Goal: Information Seeking & Learning: Learn about a topic

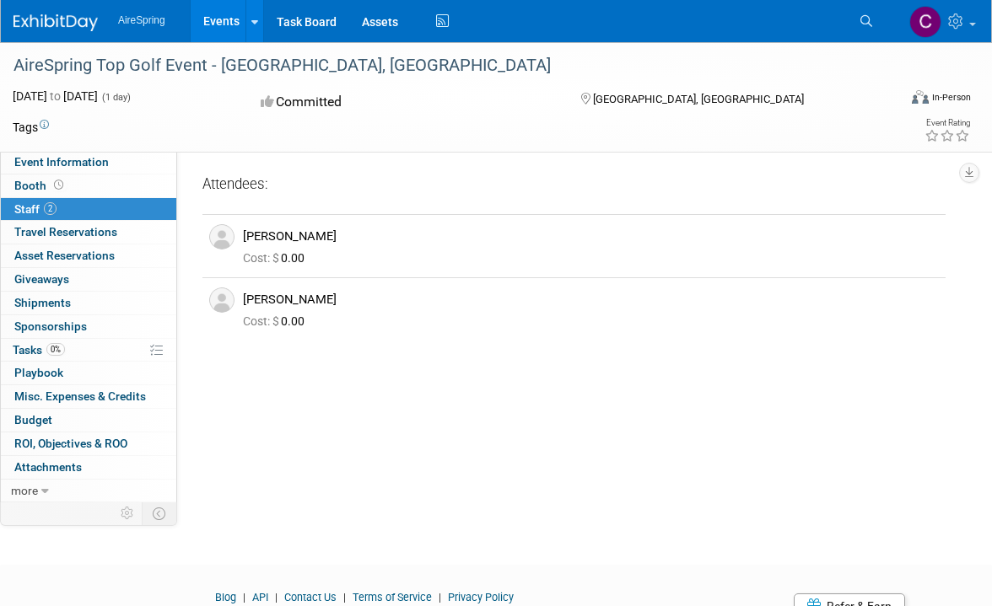
click at [209, 15] on link "Events" at bounding box center [222, 21] width 62 height 42
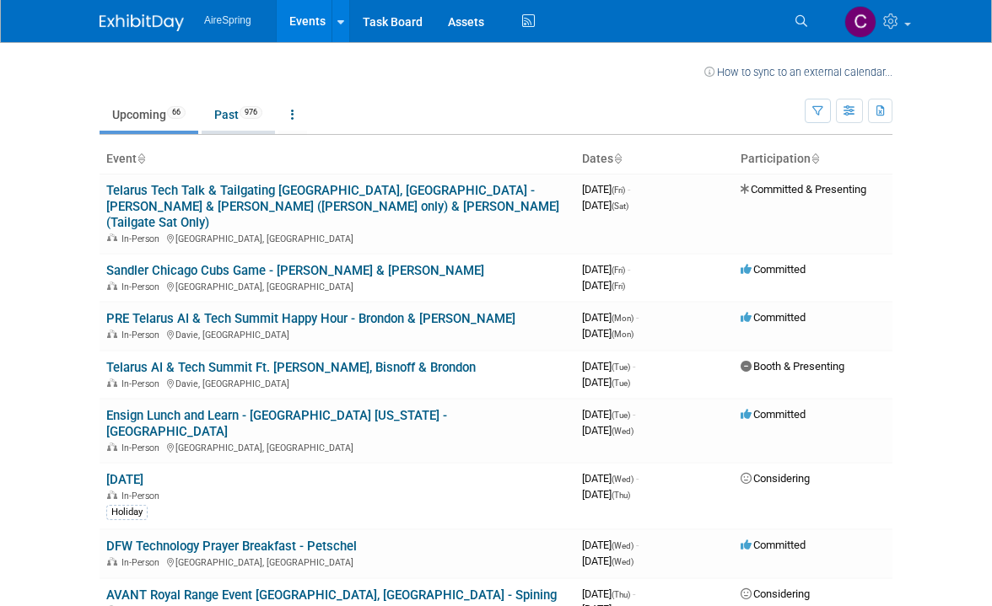
click at [222, 118] on link "Past 976" at bounding box center [238, 115] width 73 height 32
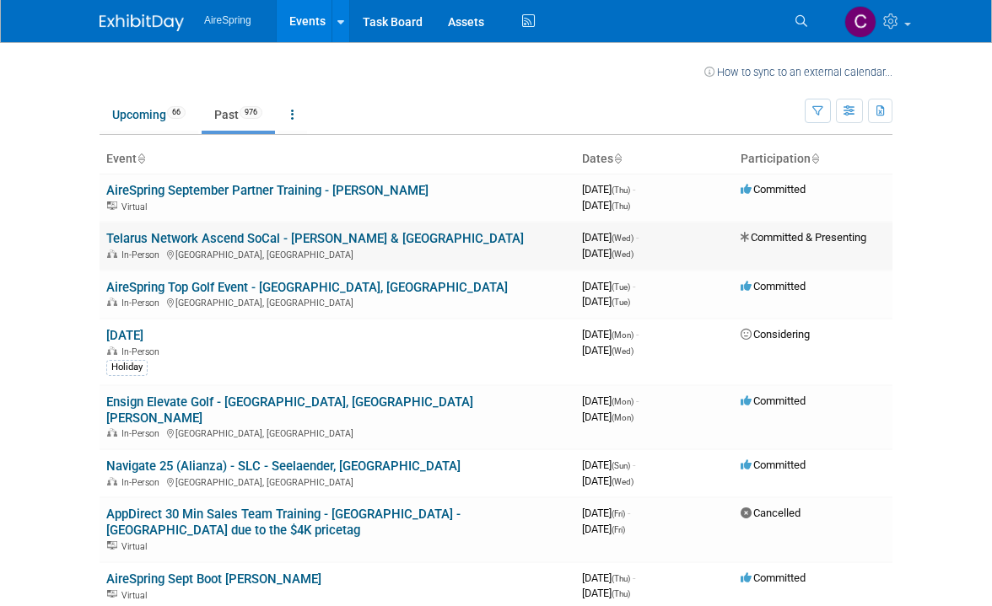
click at [249, 241] on link "Telarus Network Ascend SoCal - [PERSON_NAME] & [GEOGRAPHIC_DATA]" at bounding box center [315, 238] width 418 height 15
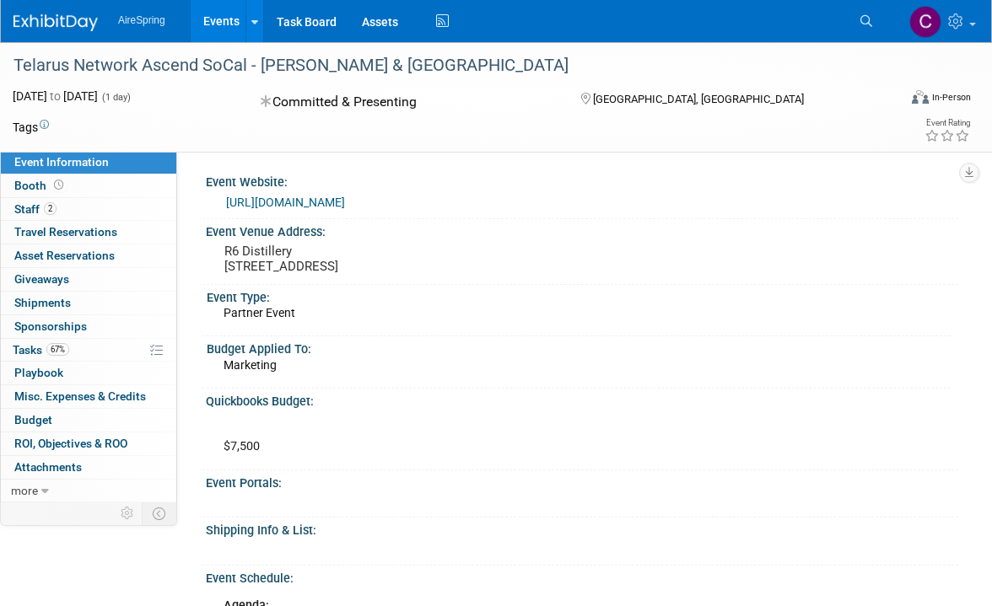
click at [250, 146] on div "Telarus Network Ascend SoCal - [PERSON_NAME] & [GEOGRAPHIC_DATA] [DATE] to [DAT…" at bounding box center [496, 97] width 992 height 110
click at [345, 206] on link "https://web.cvent.com/event/eea45ceb-49fb-48b8-8cfb-125d7ca9ed81/summary" at bounding box center [285, 202] width 119 height 13
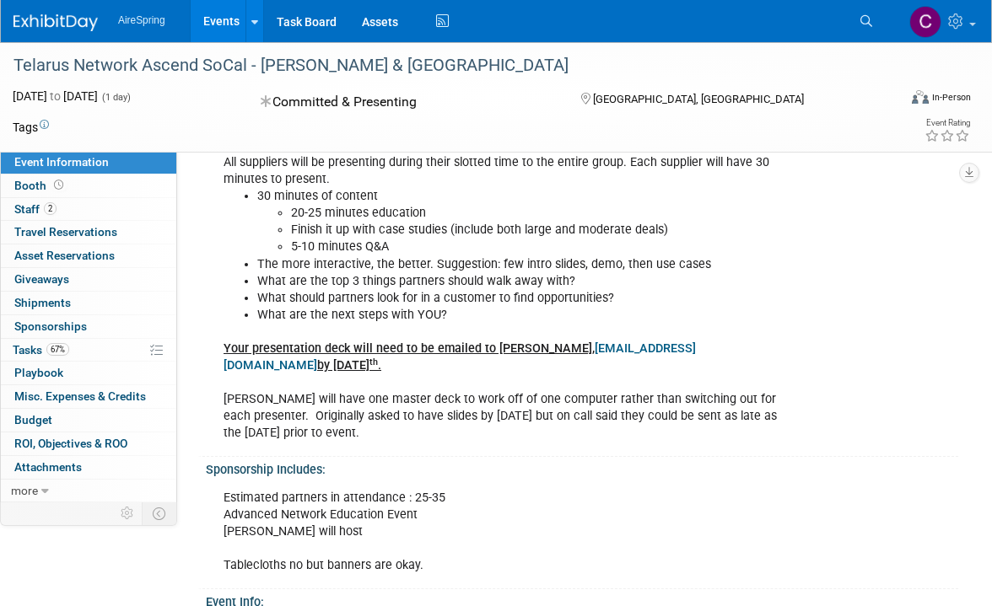
scroll to position [895, 0]
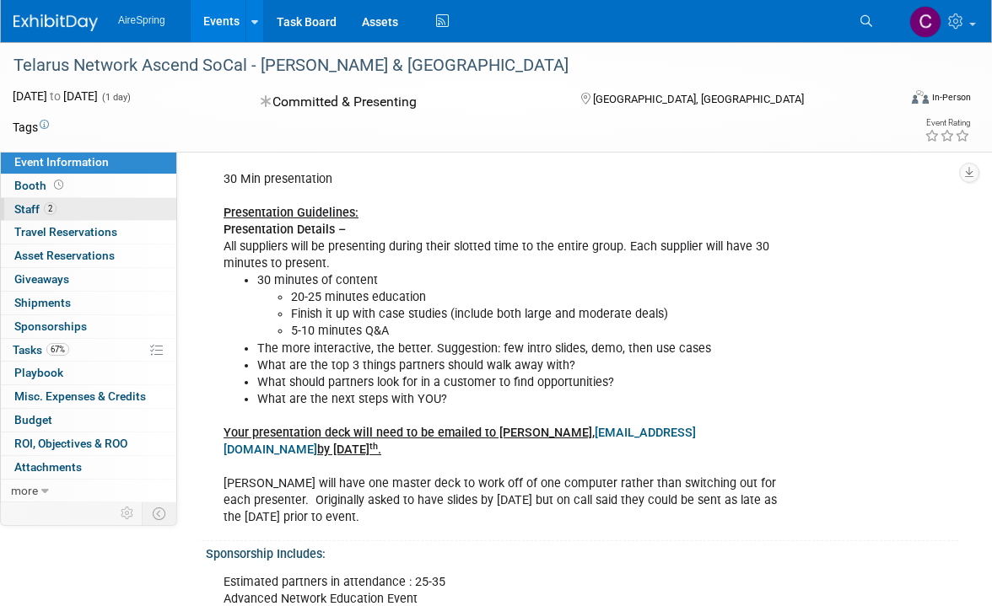
click at [45, 210] on span "2" at bounding box center [50, 208] width 13 height 13
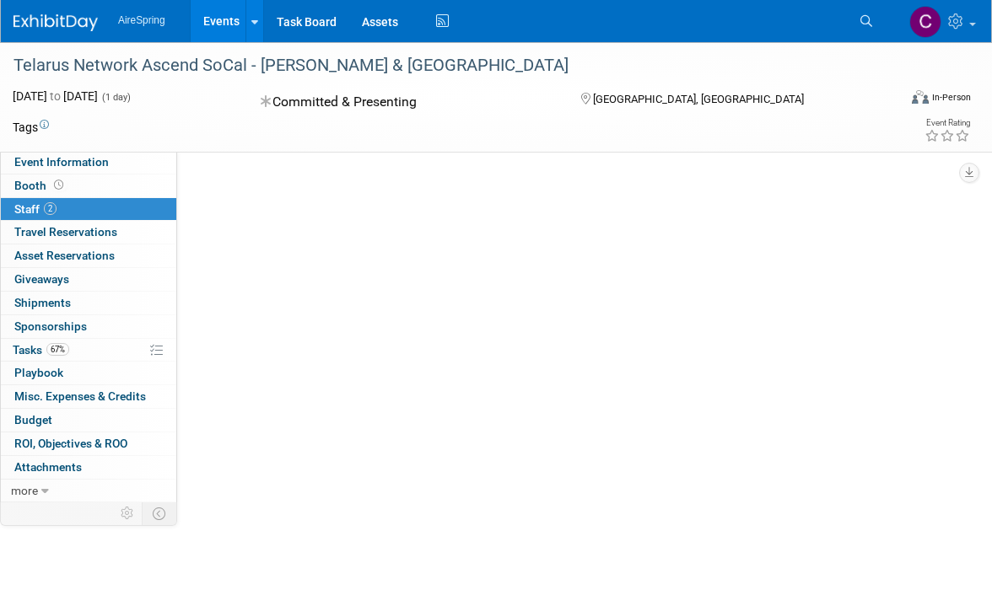
scroll to position [0, 0]
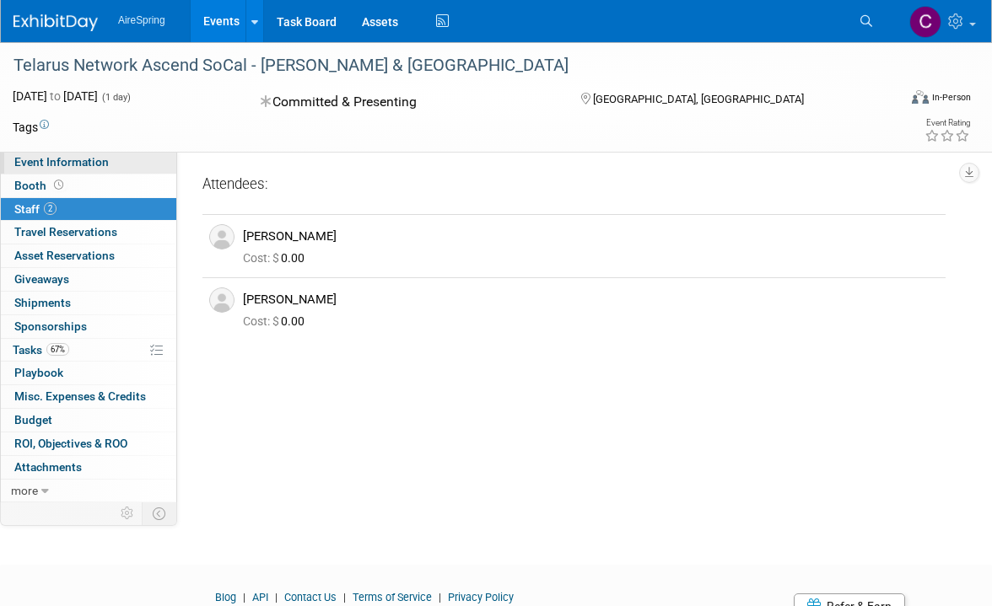
click at [72, 160] on span "Event Information" at bounding box center [61, 161] width 94 height 13
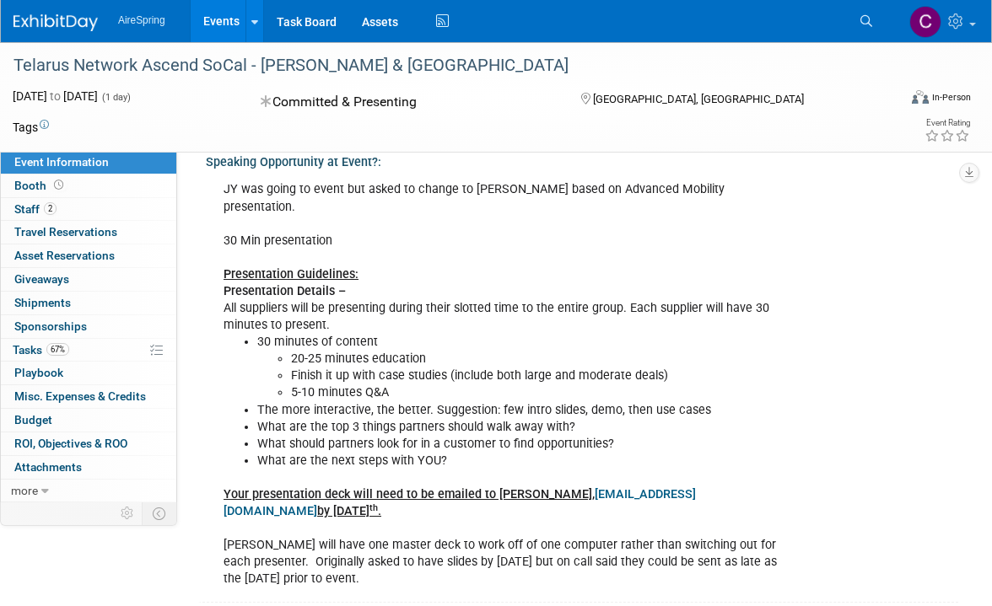
scroll to position [844, 0]
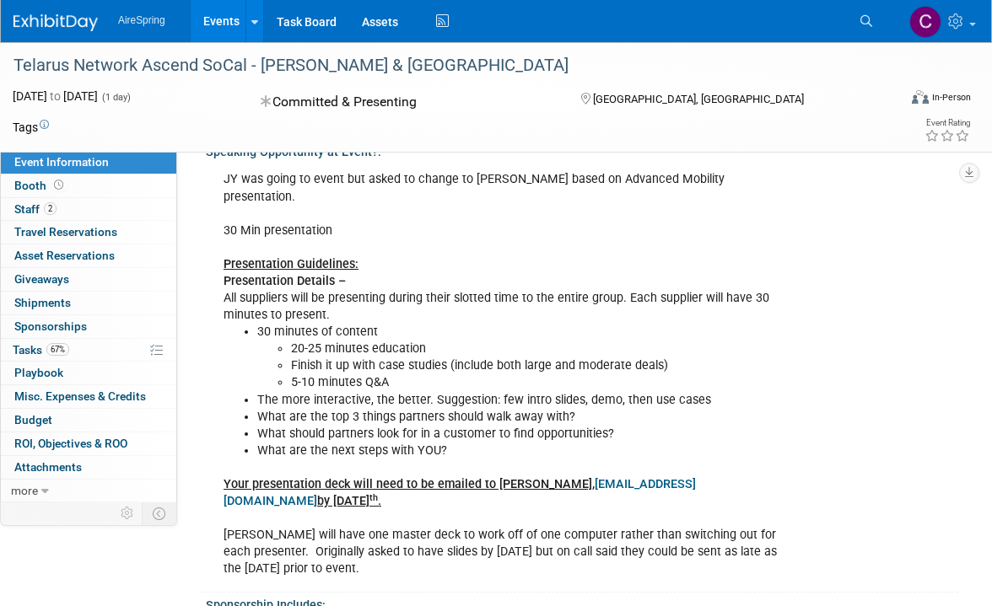
click at [184, 369] on div "Event Information Event Info Booth Booth 2 Staff 2 Staff 0 Travel Reservations …" at bounding box center [496, 229] width 992 height 2061
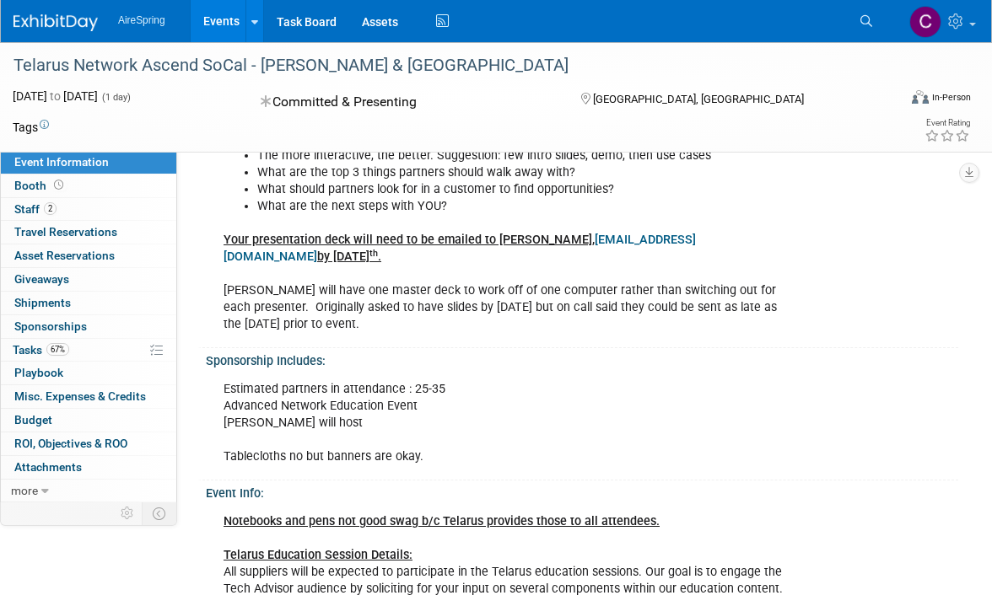
scroll to position [1181, 0]
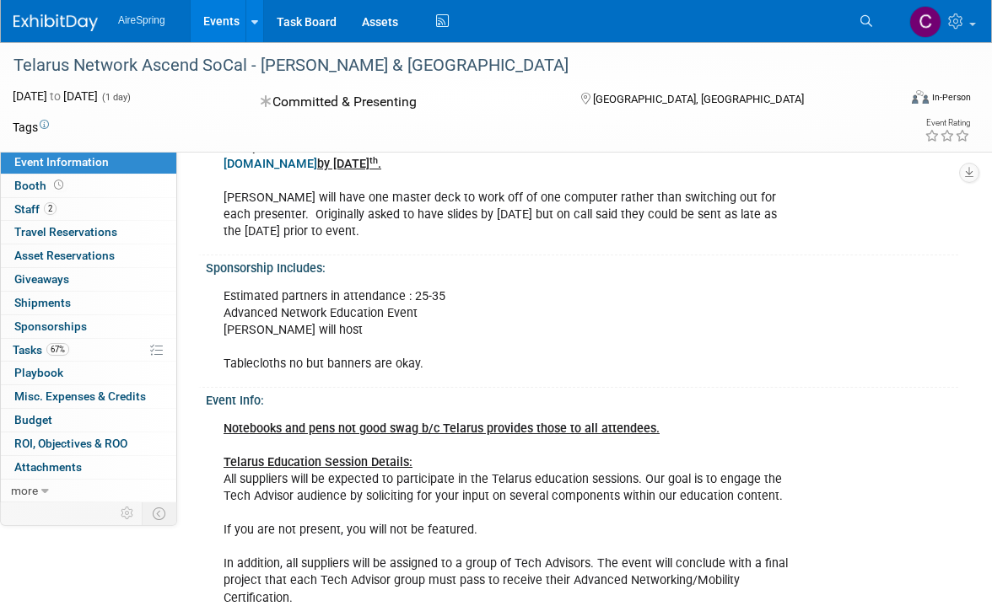
click at [39, 157] on span "Event Information" at bounding box center [61, 161] width 94 height 13
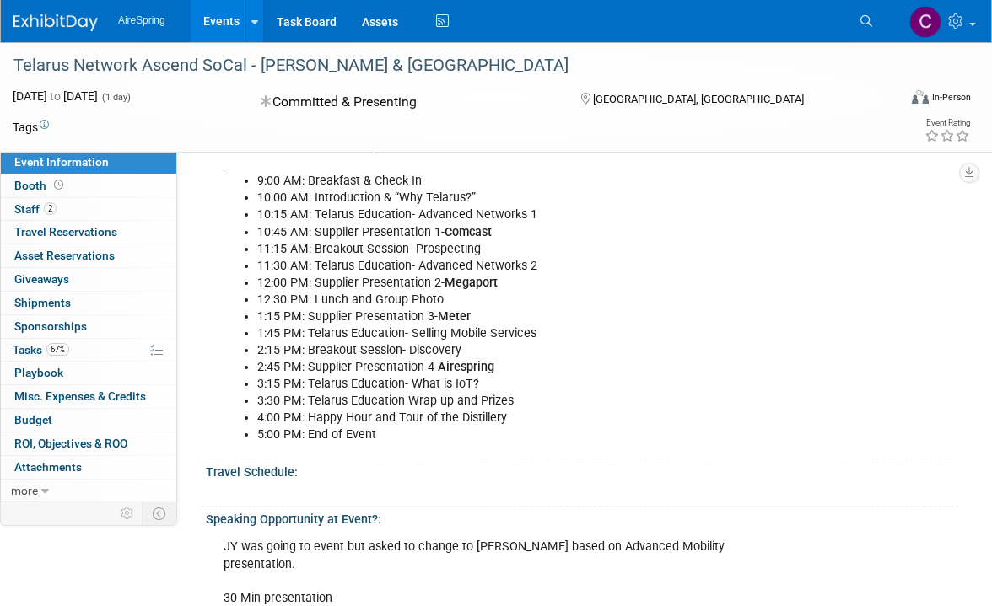
scroll to position [506, 0]
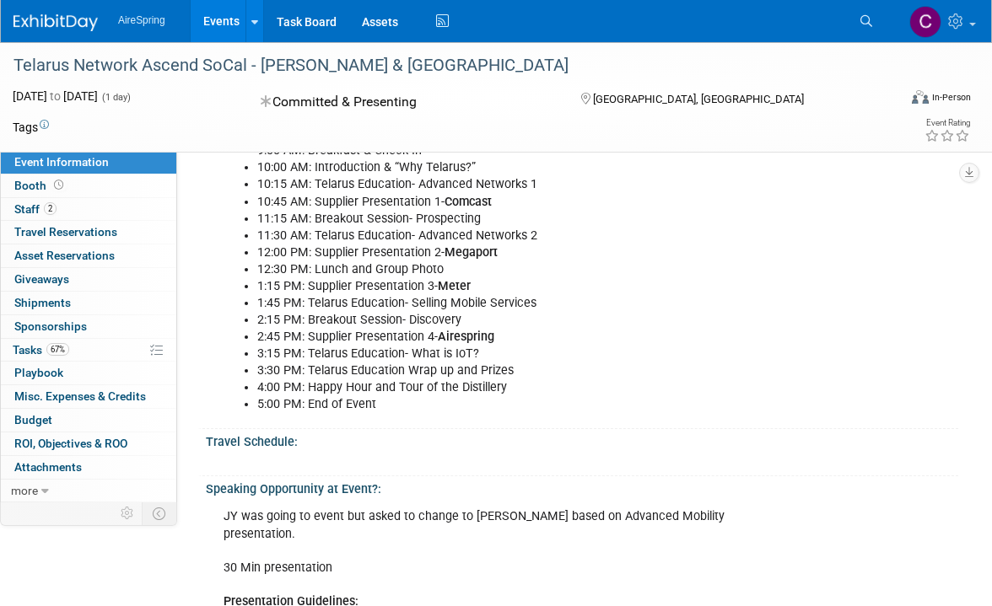
click at [225, 23] on link "Events" at bounding box center [222, 21] width 62 height 42
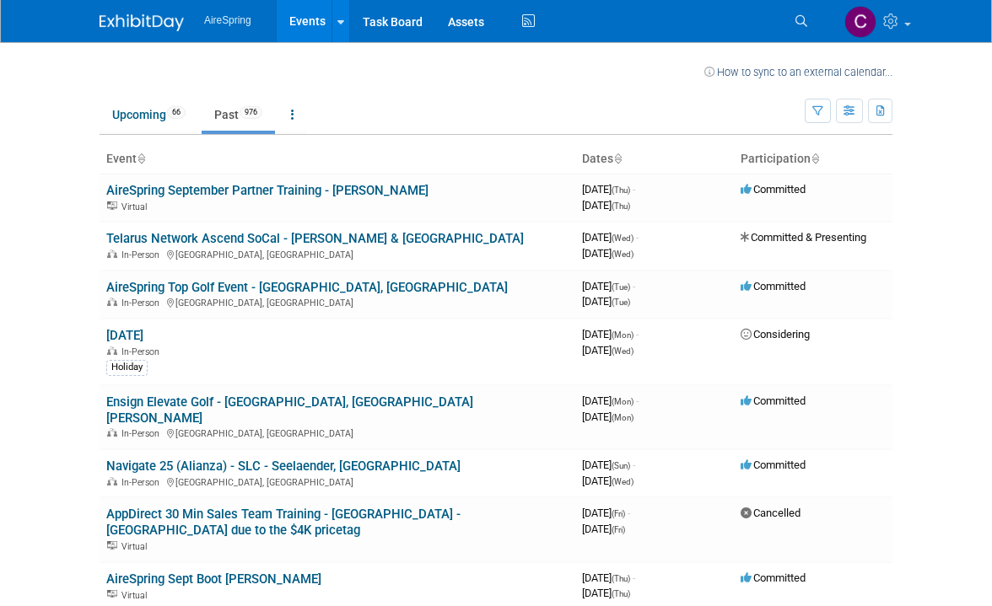
click at [219, 291] on link "AireSpring Top Golf Event - [GEOGRAPHIC_DATA], [GEOGRAPHIC_DATA]" at bounding box center [307, 287] width 402 height 15
